Goal: Task Accomplishment & Management: Complete application form

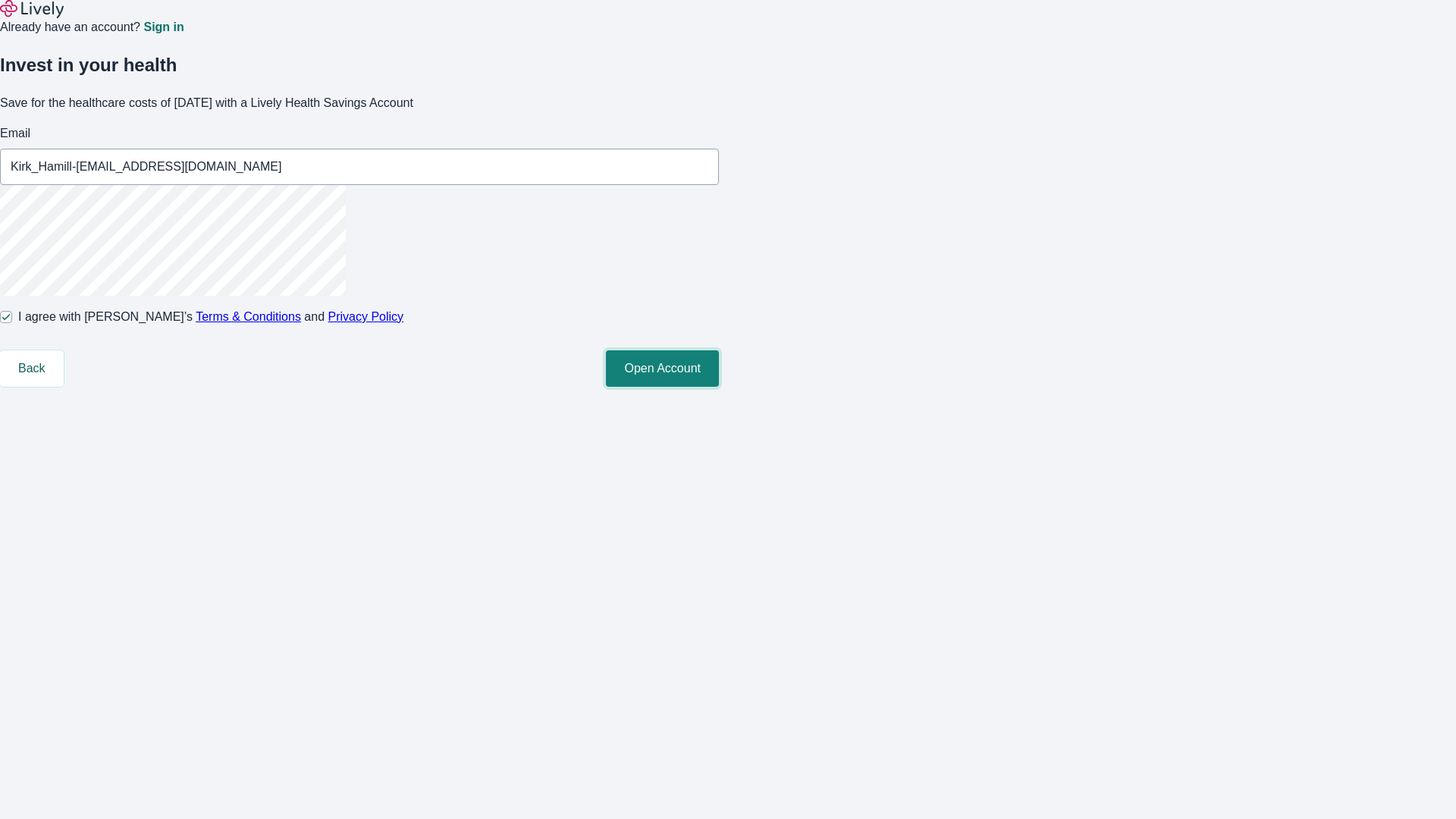
click at [719, 387] on button "Open Account" at bounding box center [662, 369] width 113 height 36
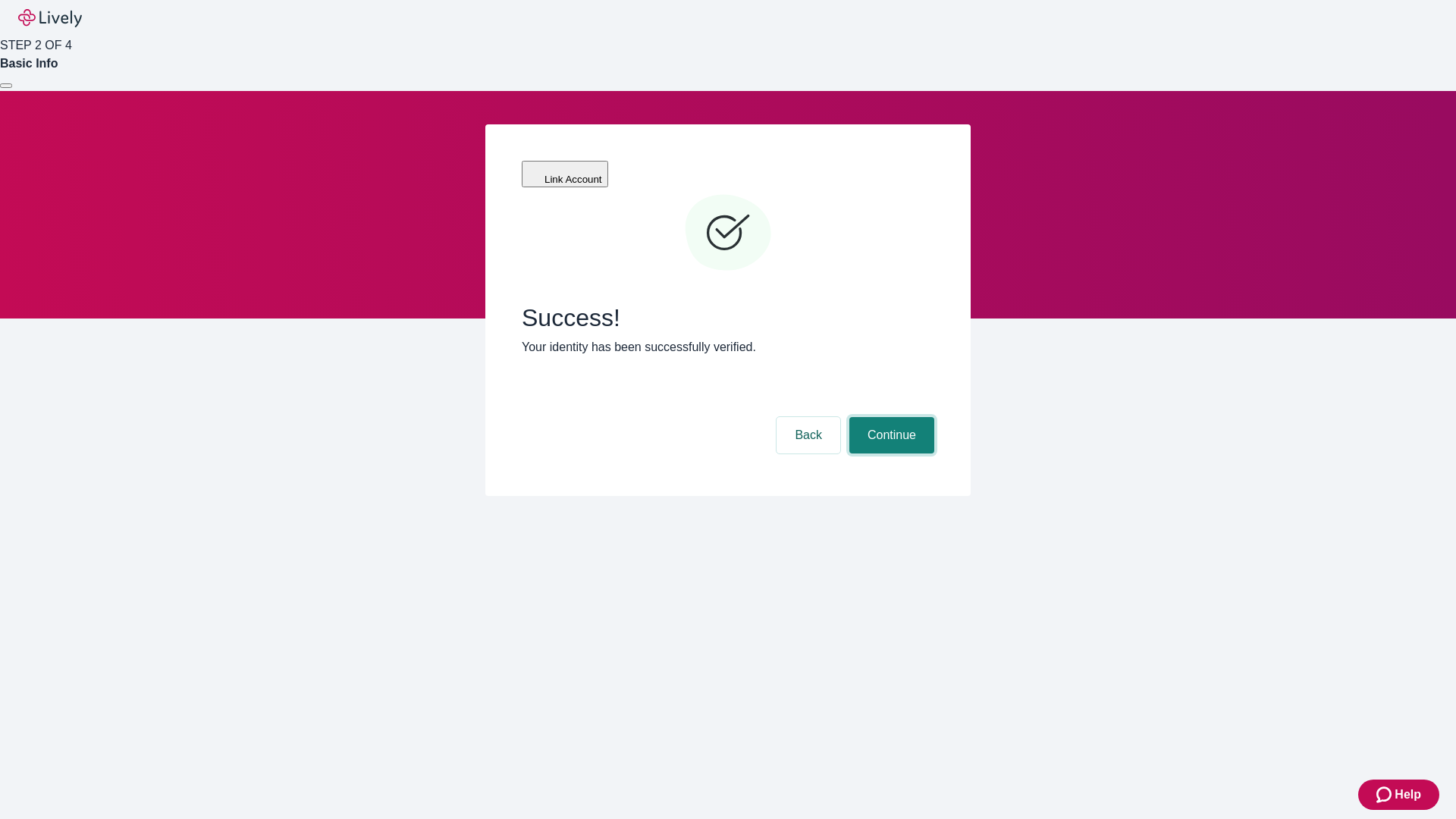
click at [889, 417] on button "Continue" at bounding box center [892, 436] width 85 height 36
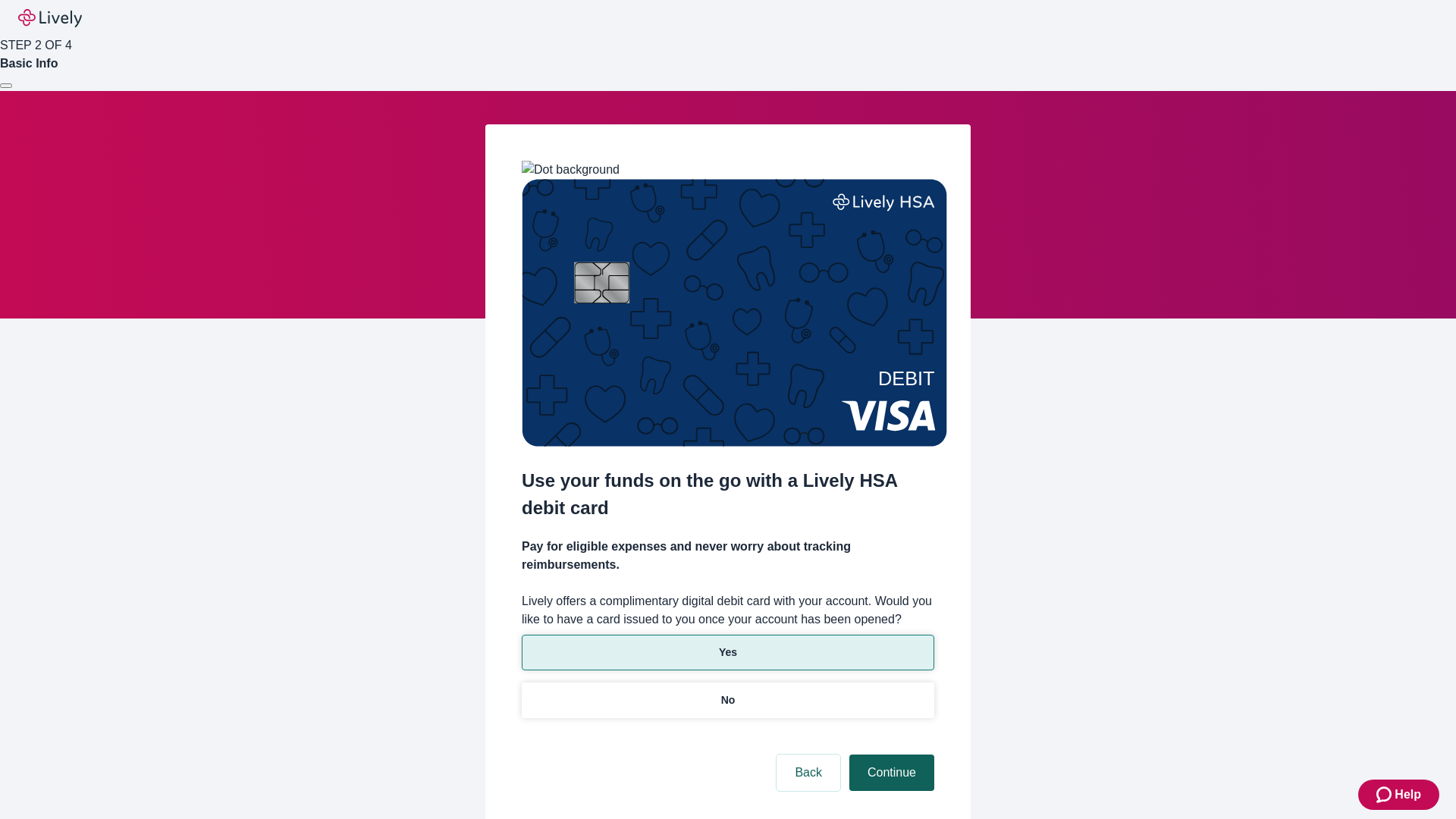
click at [727, 692] on p "No" at bounding box center [728, 700] width 15 height 16
click at [889, 755] on button "Continue" at bounding box center [892, 773] width 85 height 36
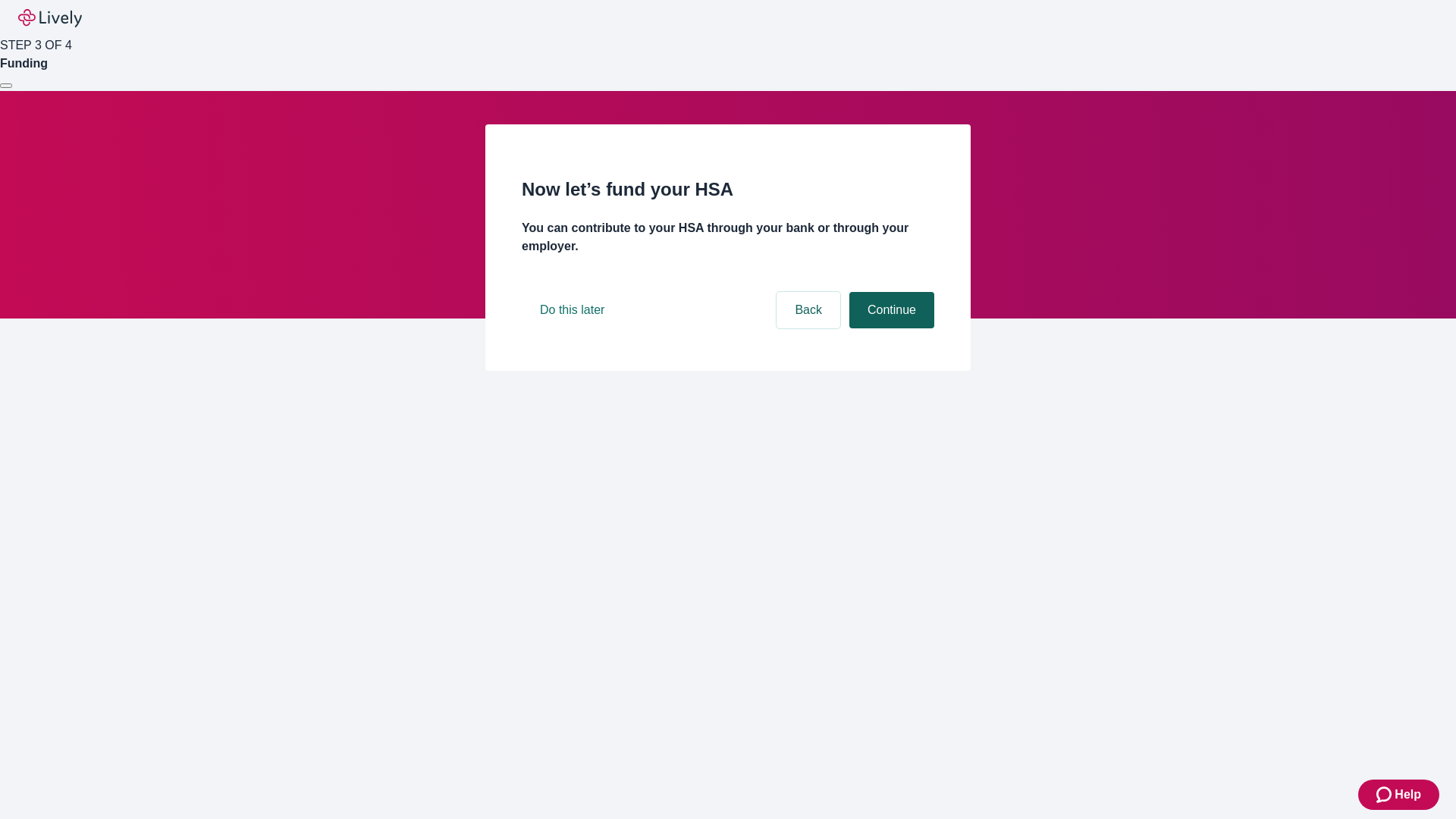
click at [889, 328] on button "Continue" at bounding box center [892, 311] width 85 height 36
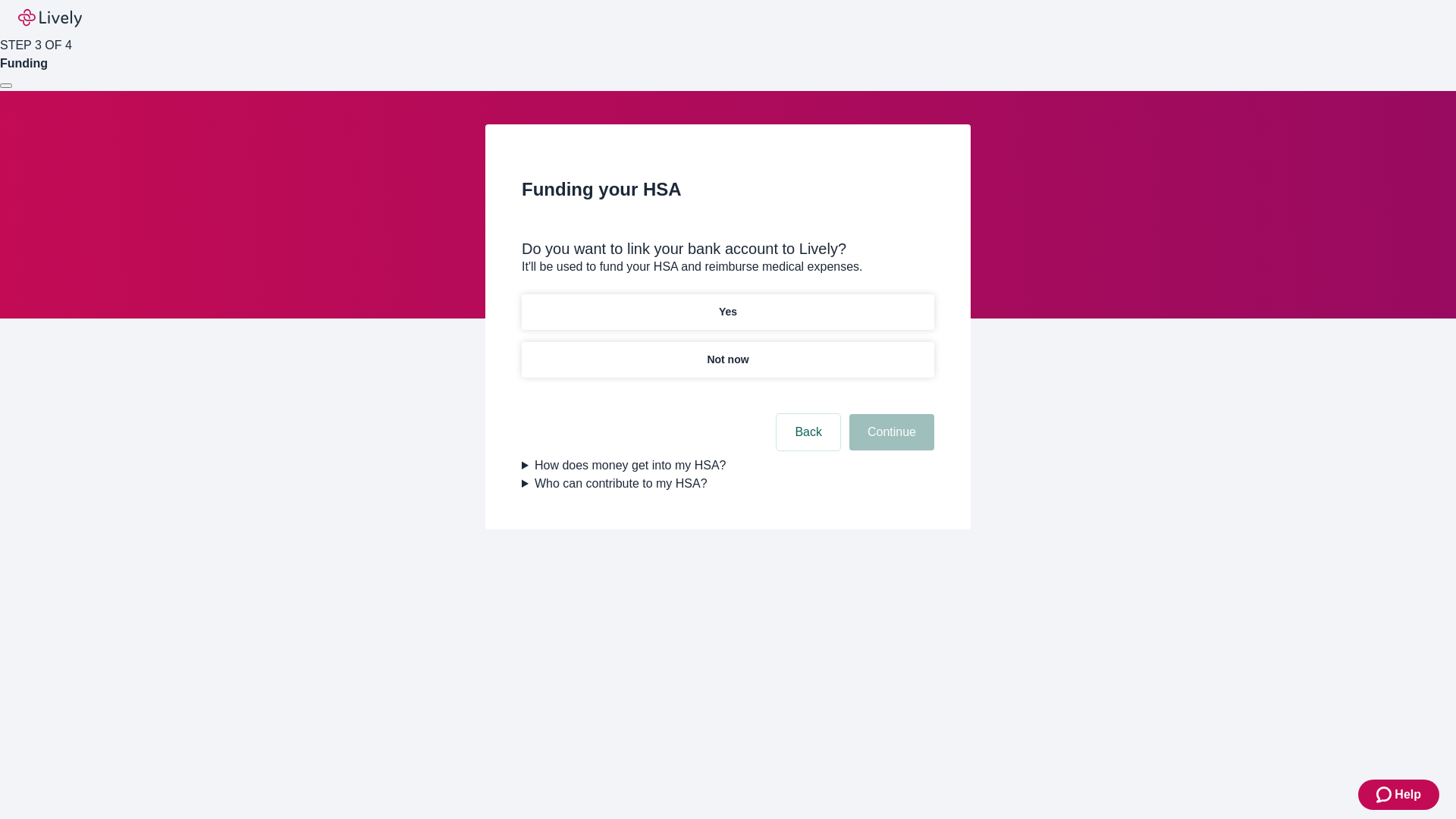
click at [727, 305] on p "Yes" at bounding box center [728, 312] width 18 height 16
click at [889, 414] on button "Continue" at bounding box center [892, 432] width 85 height 36
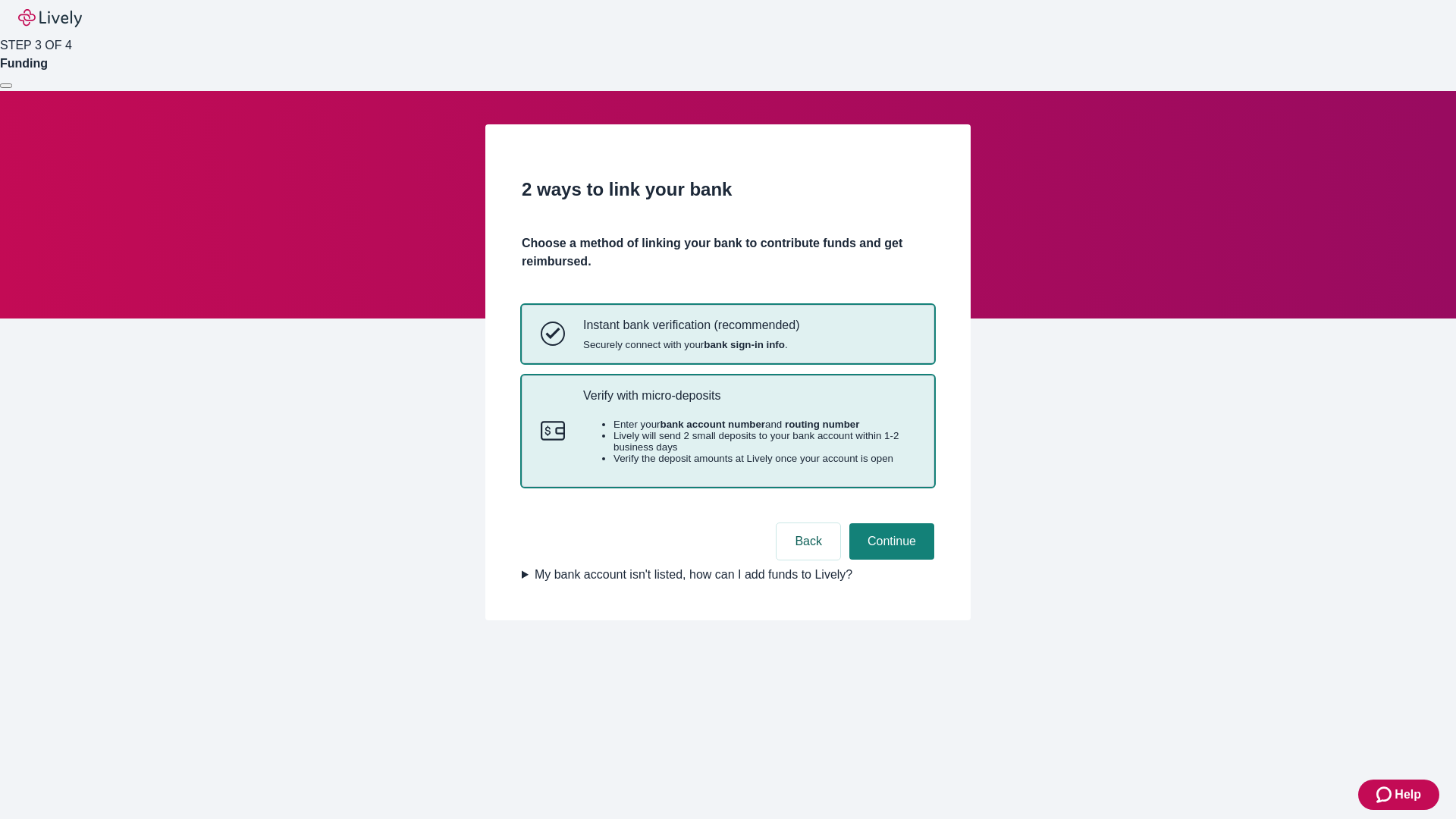
click at [749, 403] on p "Verify with micro-deposits" at bounding box center [749, 396] width 332 height 15
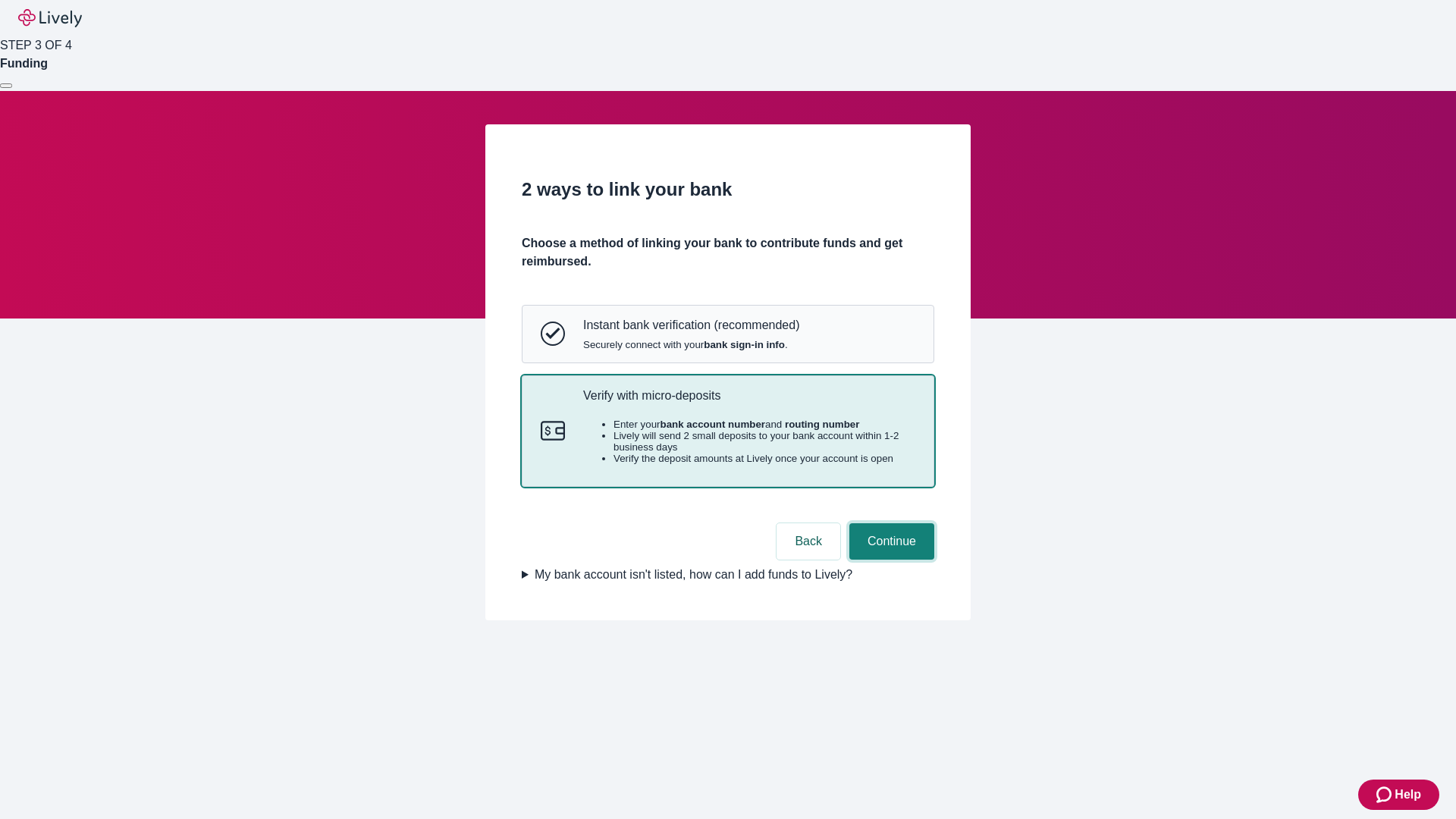
click at [889, 560] on button "Continue" at bounding box center [892, 541] width 85 height 36
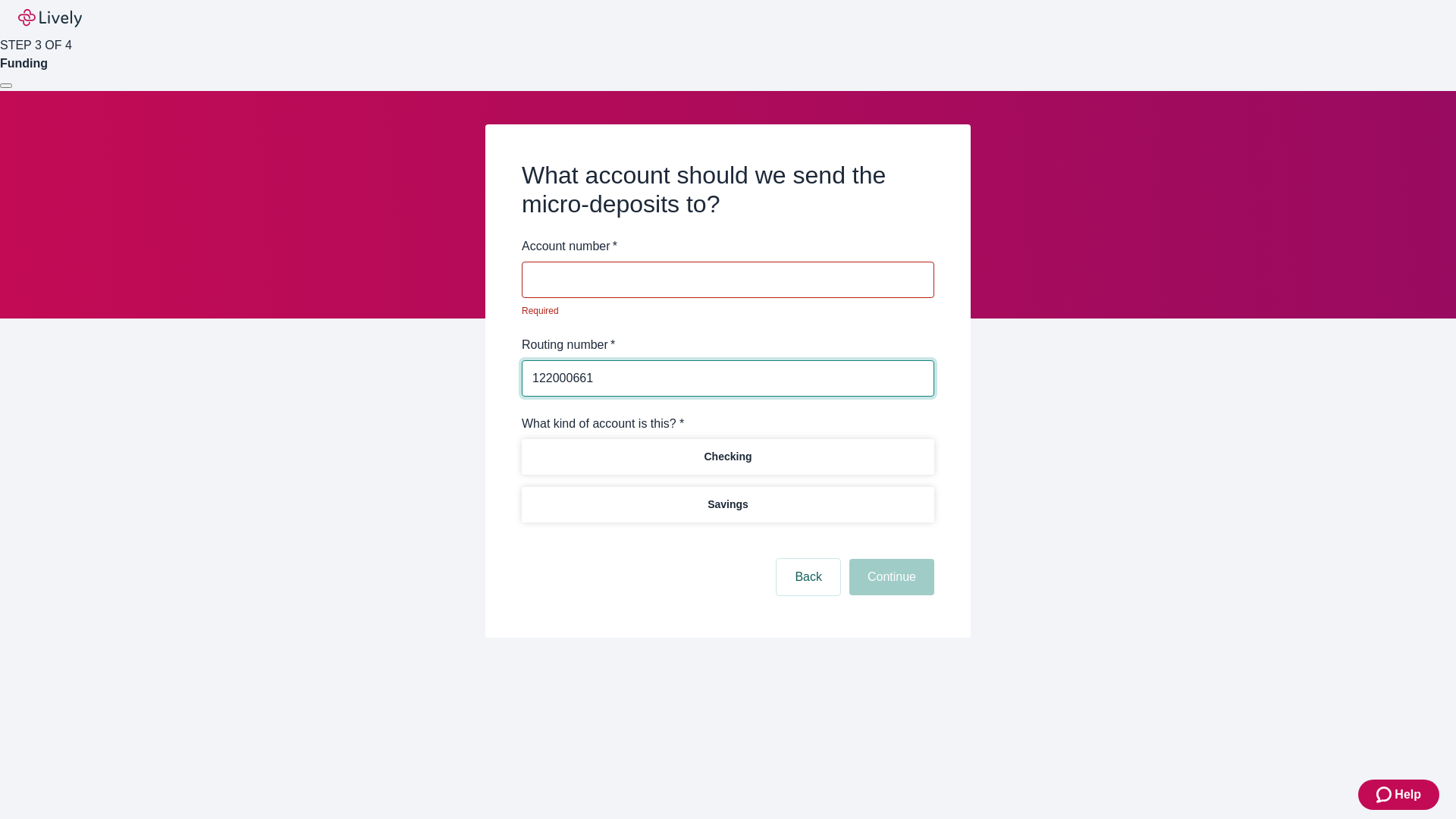
type input "122000661"
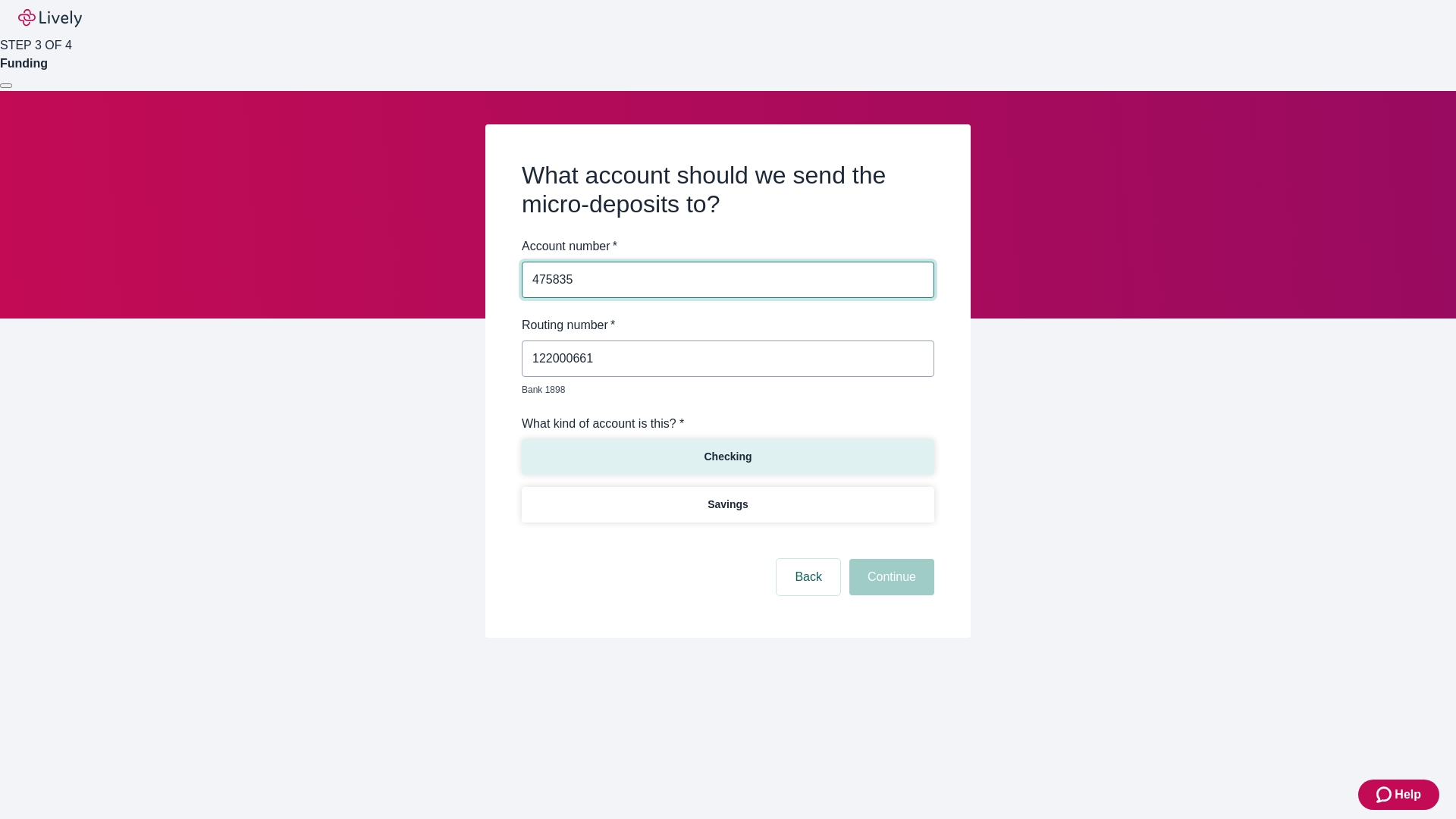
type input "475835"
click at [727, 449] on p "Checking" at bounding box center [727, 456] width 48 height 16
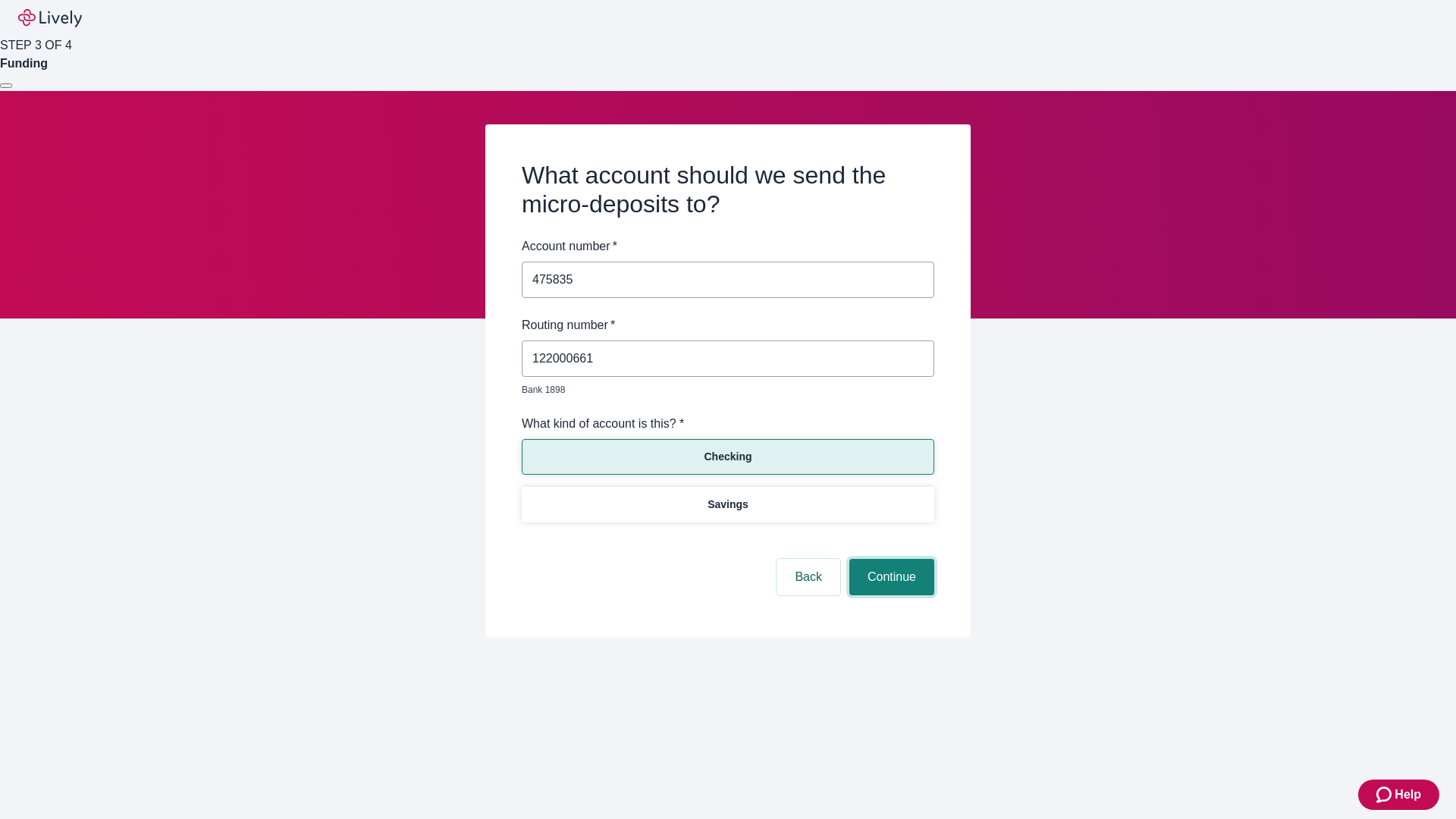
click at [889, 560] on button "Continue" at bounding box center [892, 577] width 85 height 36
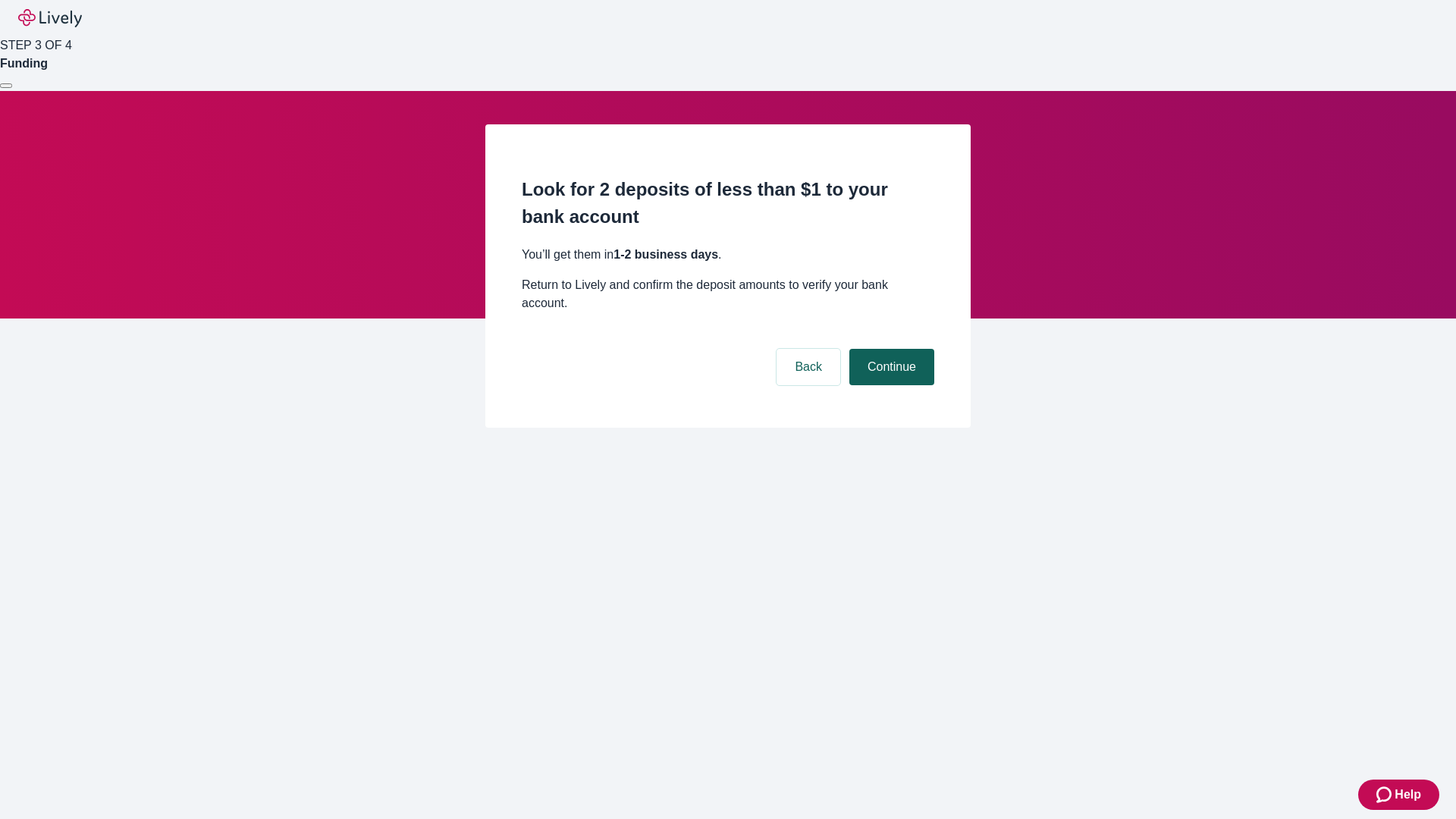
click at [889, 349] on button "Continue" at bounding box center [892, 367] width 85 height 36
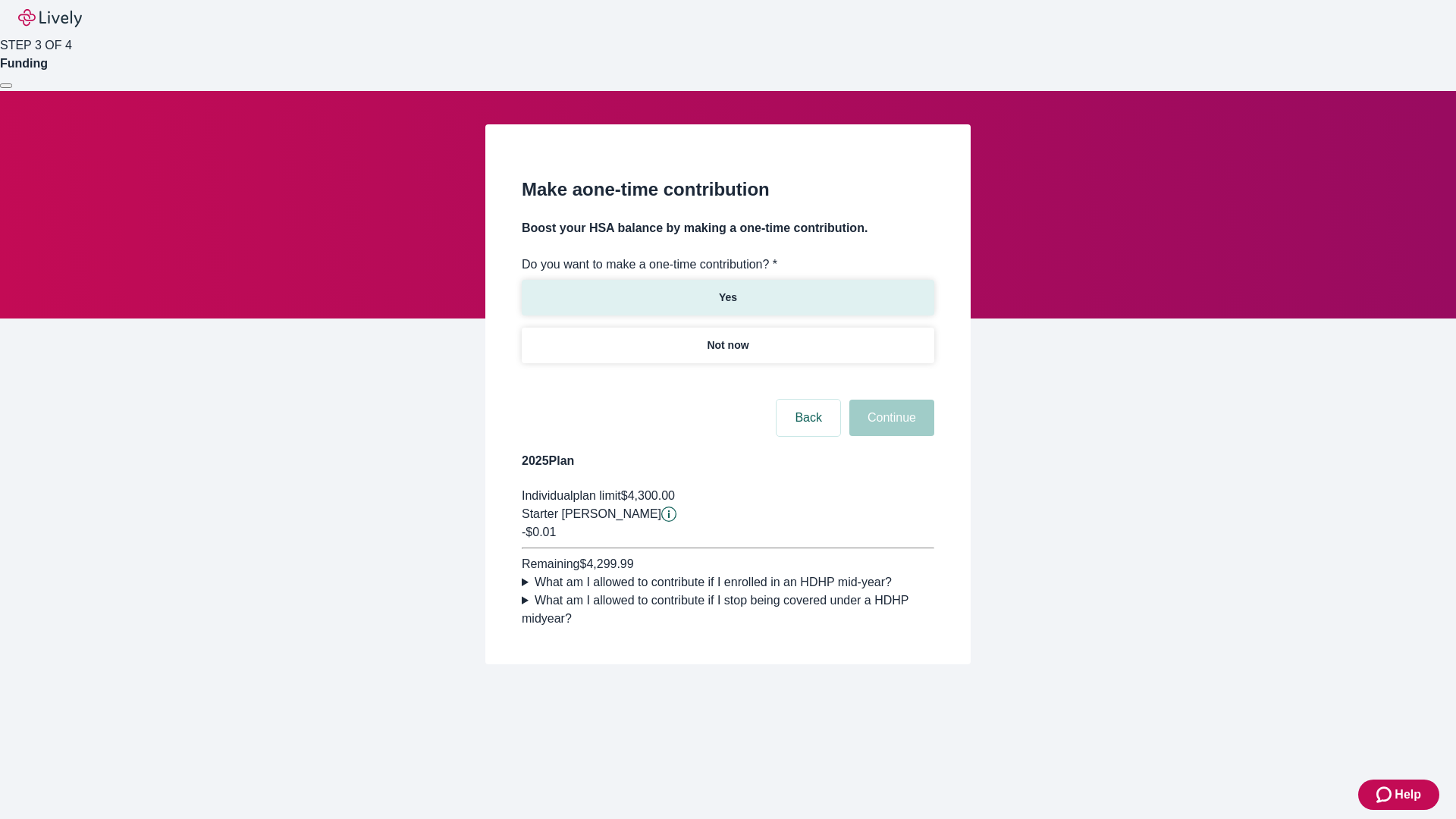
click at [727, 290] on p "Yes" at bounding box center [728, 298] width 18 height 16
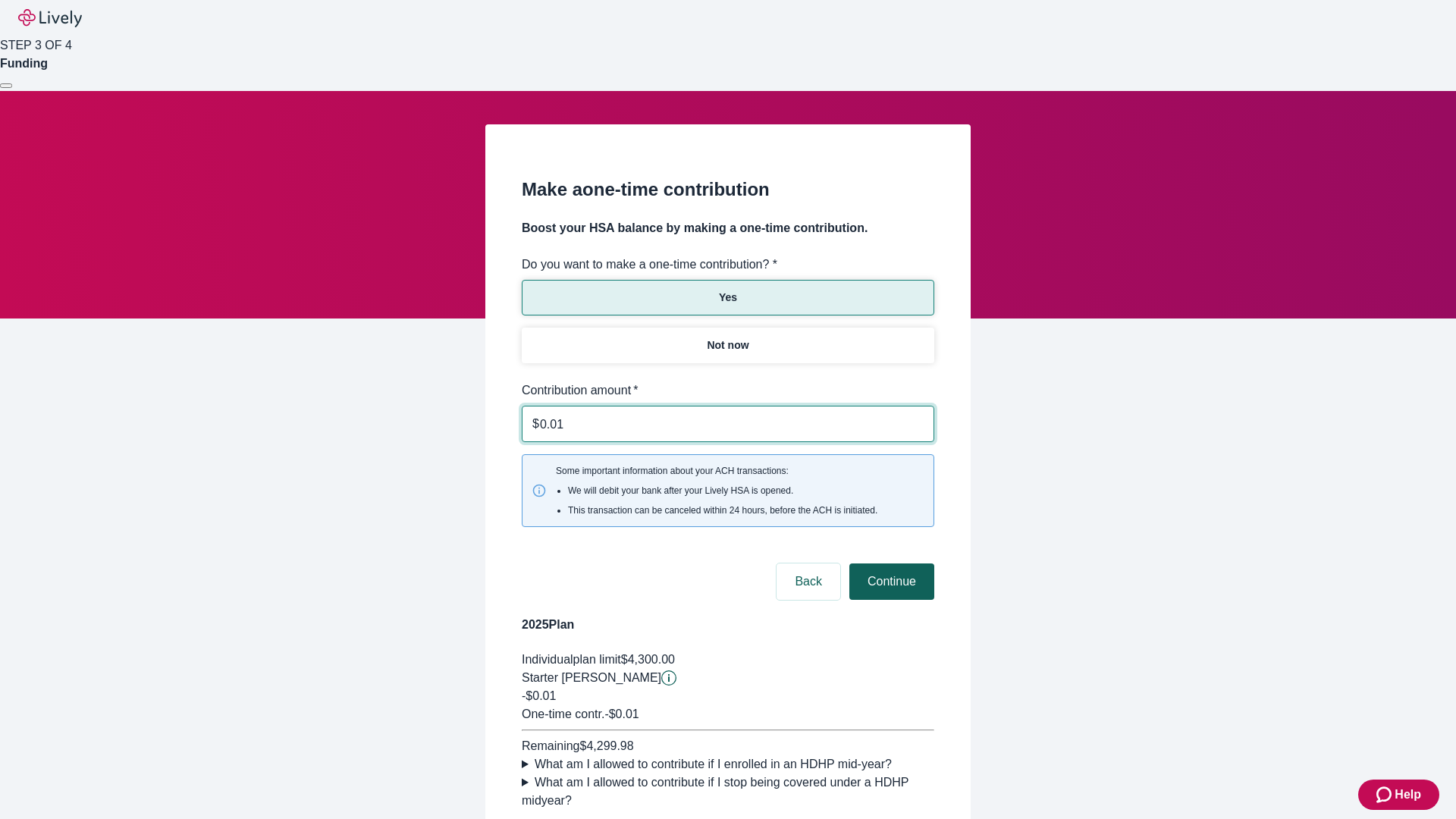
type input "0.01"
click at [889, 563] on button "Continue" at bounding box center [892, 581] width 85 height 36
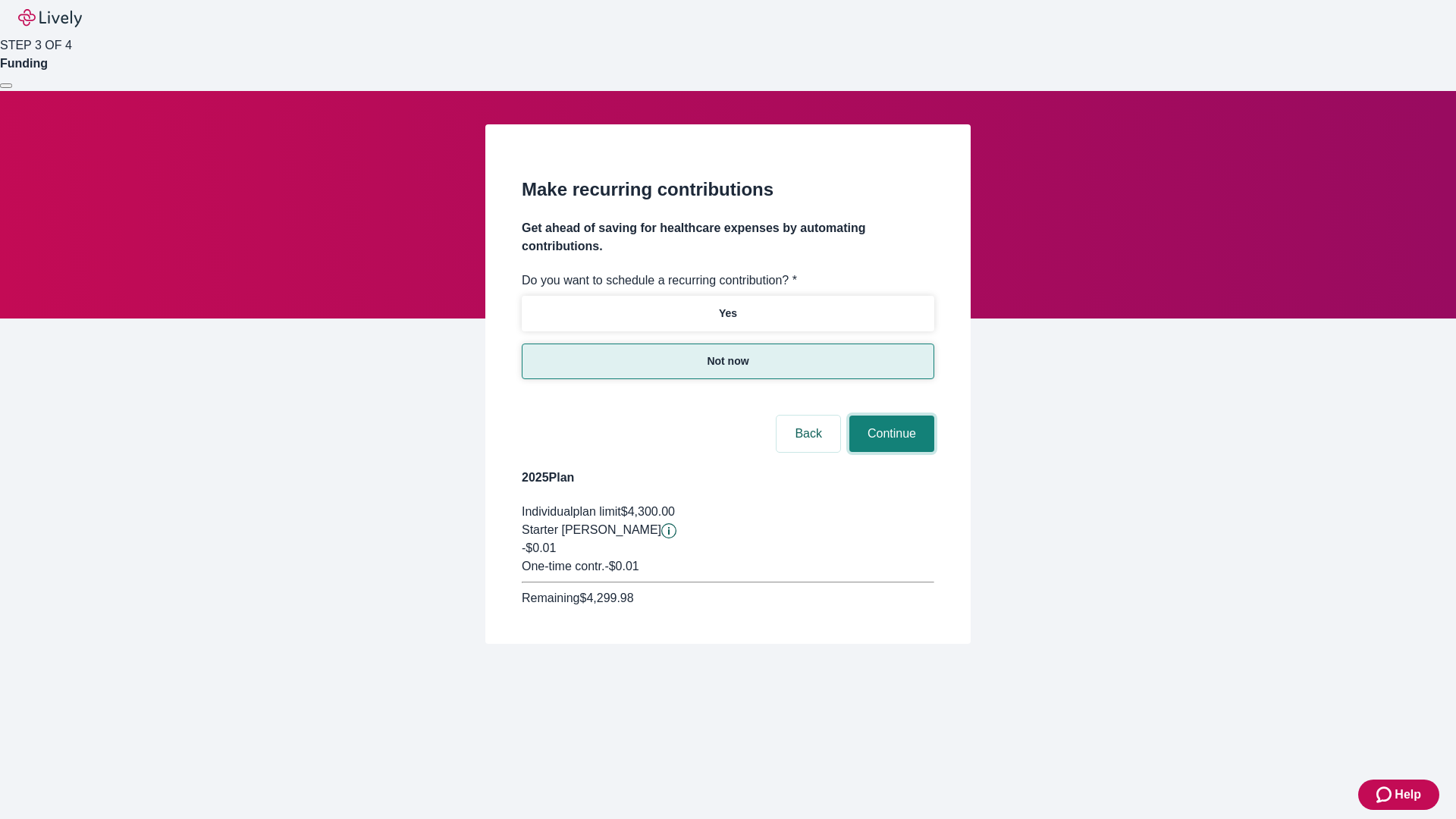
click at [889, 416] on button "Continue" at bounding box center [892, 434] width 85 height 36
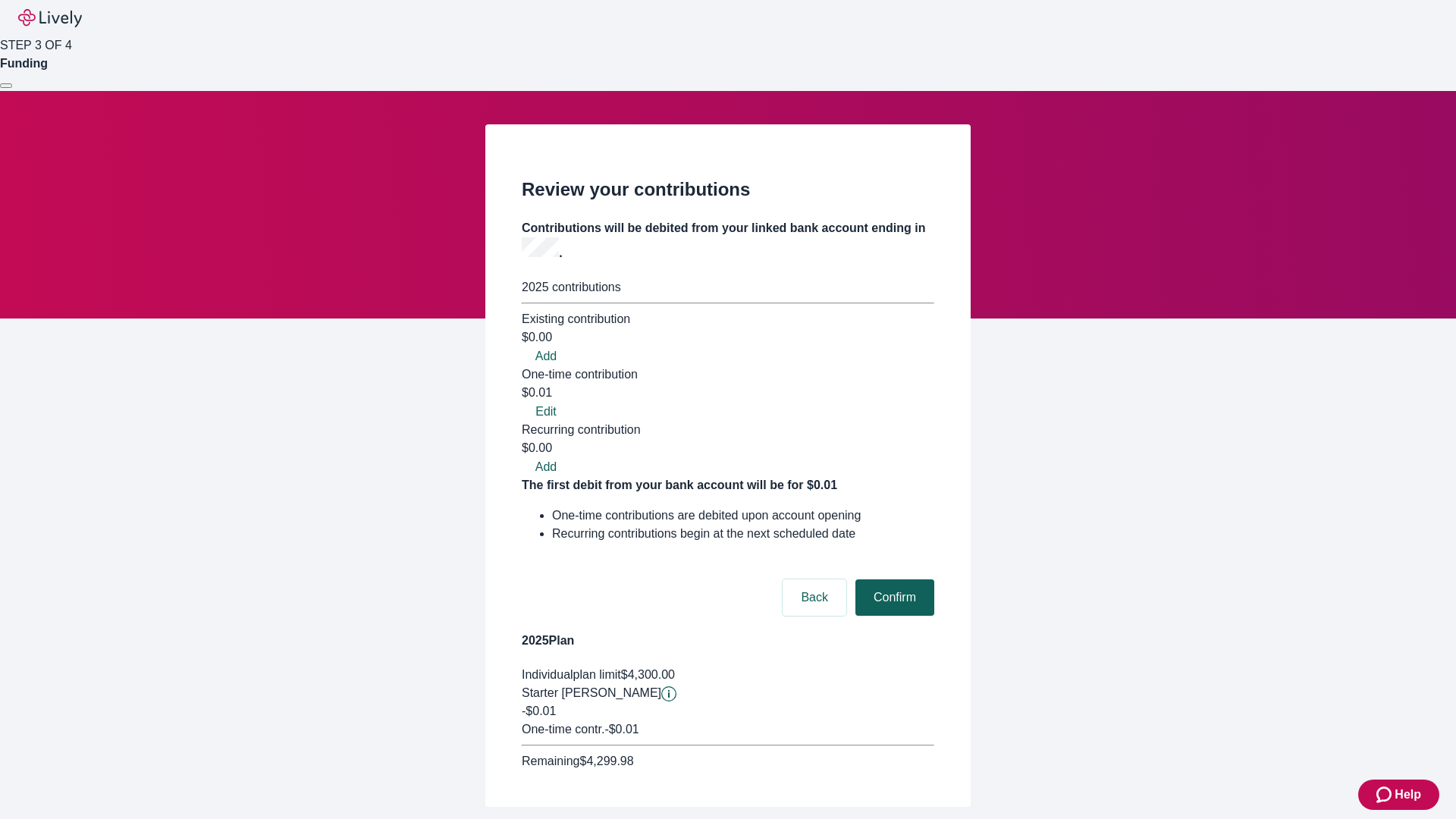
click at [893, 580] on button "Confirm" at bounding box center [895, 598] width 79 height 36
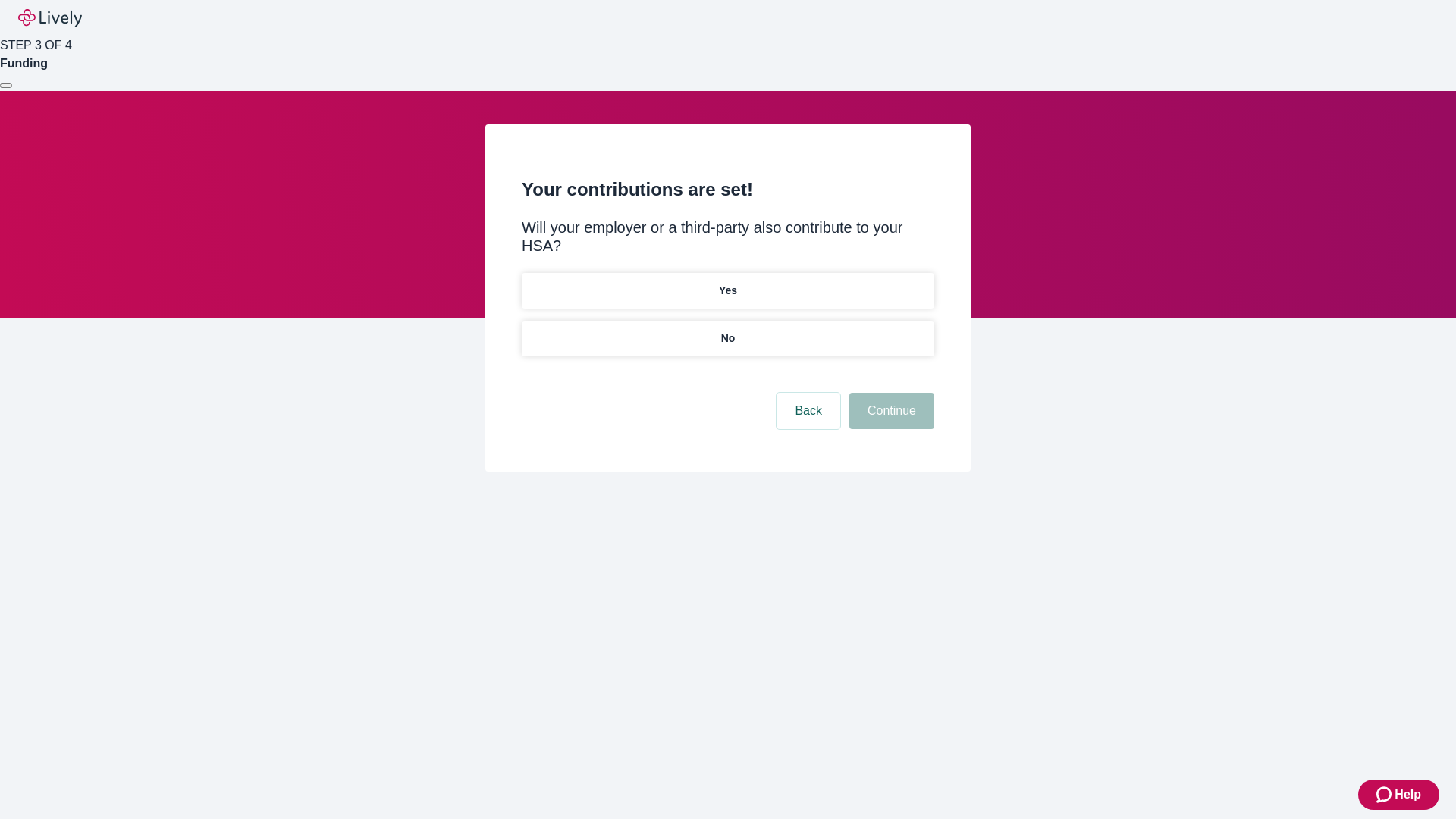
click at [727, 331] on p "No" at bounding box center [728, 338] width 15 height 16
click at [889, 393] on button "Continue" at bounding box center [892, 411] width 85 height 36
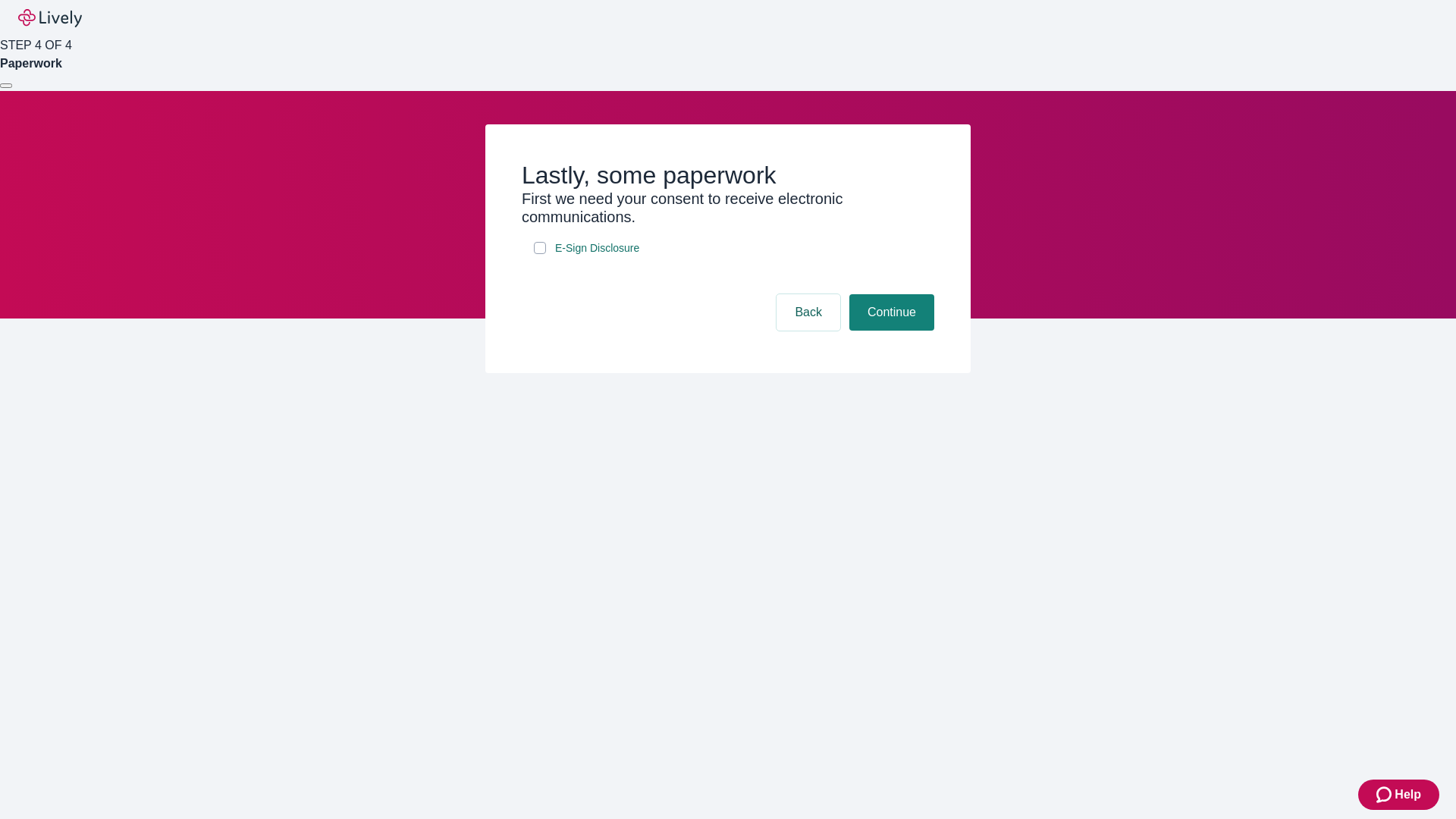
click at [540, 254] on input "E-Sign Disclosure" at bounding box center [540, 248] width 12 height 12
checkbox input "true"
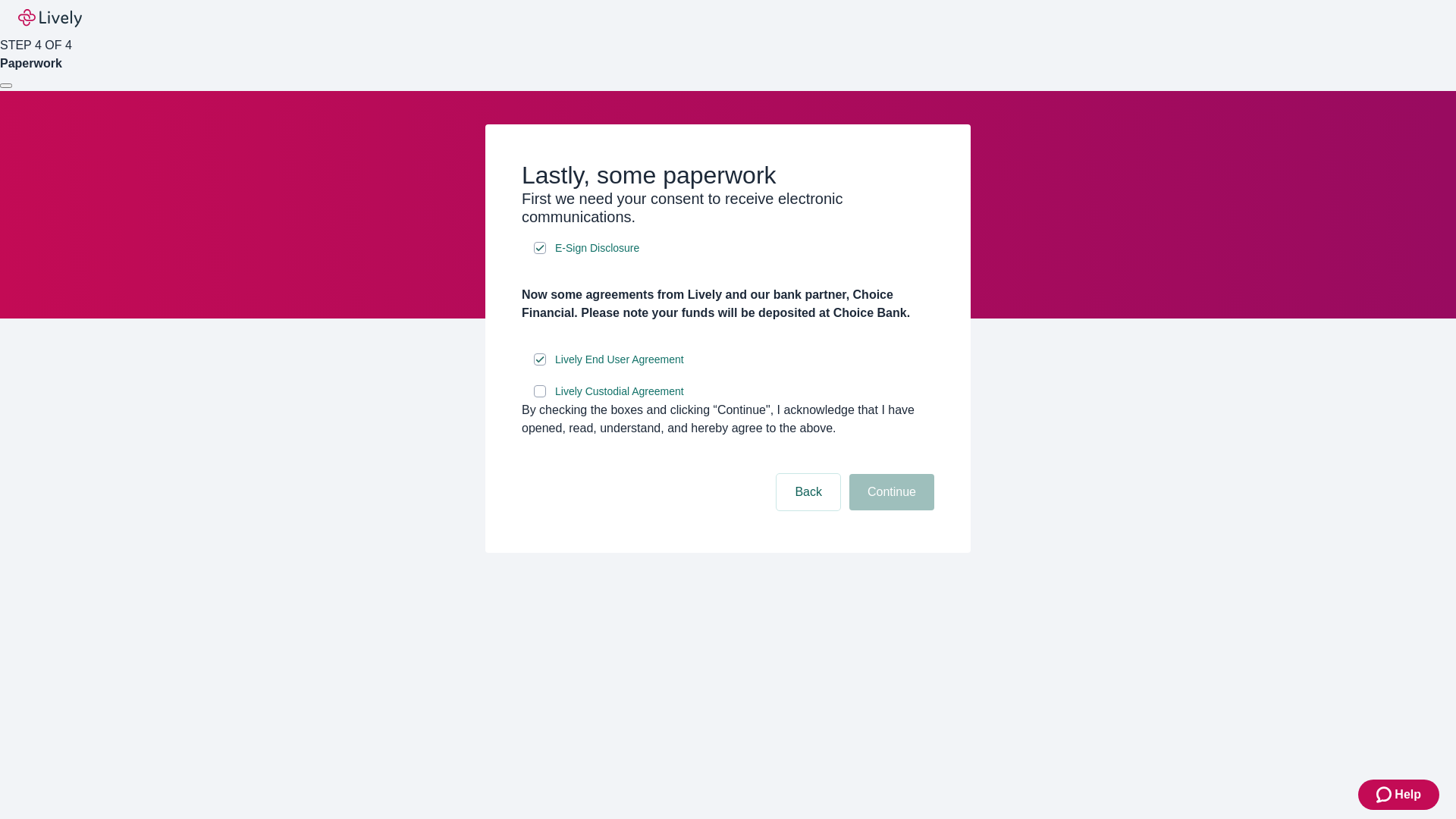
click at [540, 397] on input "Lively Custodial Agreement" at bounding box center [540, 391] width 12 height 12
checkbox input "true"
click at [889, 510] on button "Continue" at bounding box center [892, 492] width 85 height 36
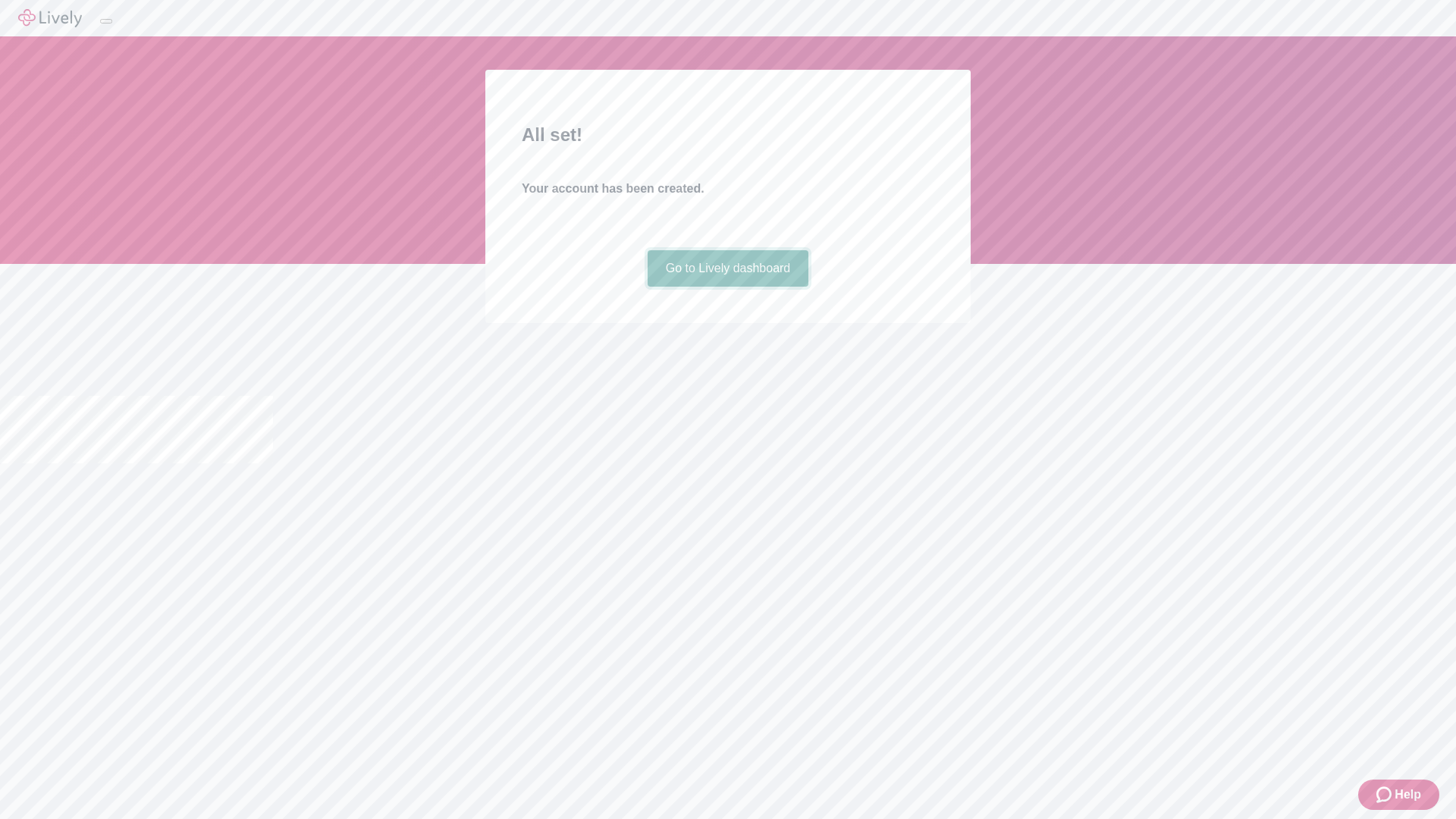
click at [727, 286] on link "Go to Lively dashboard" at bounding box center [728, 268] width 161 height 36
